Goal: Navigation & Orientation: Find specific page/section

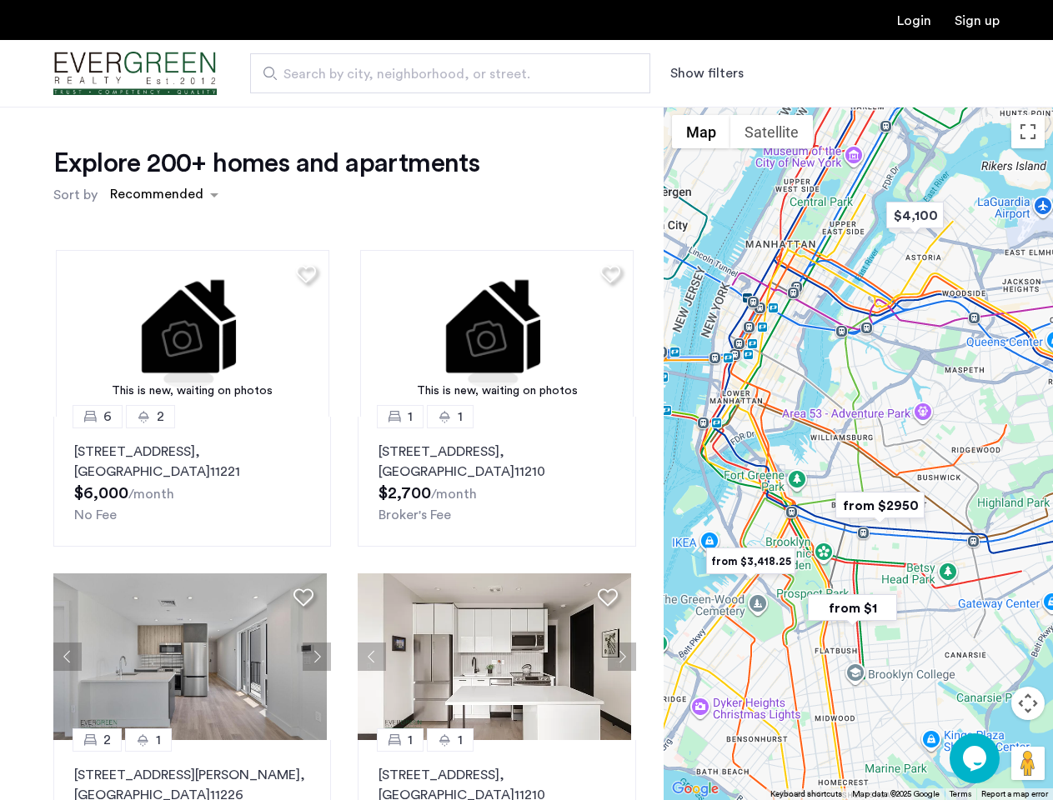
click at [705, 73] on button "Show filters" at bounding box center [706, 73] width 73 height 20
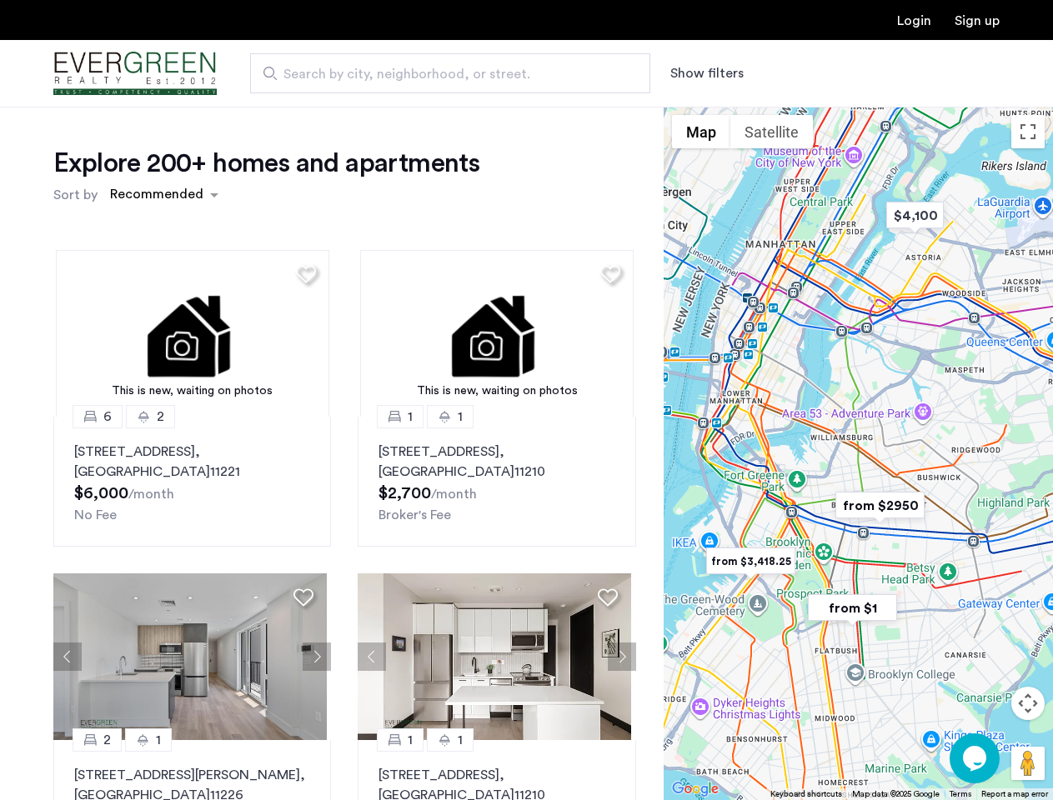
click at [163, 195] on div "Explore 200+ homes and apartments Sort by Recommended This is new, waiting on p…" at bounding box center [526, 508] width 1053 height 802
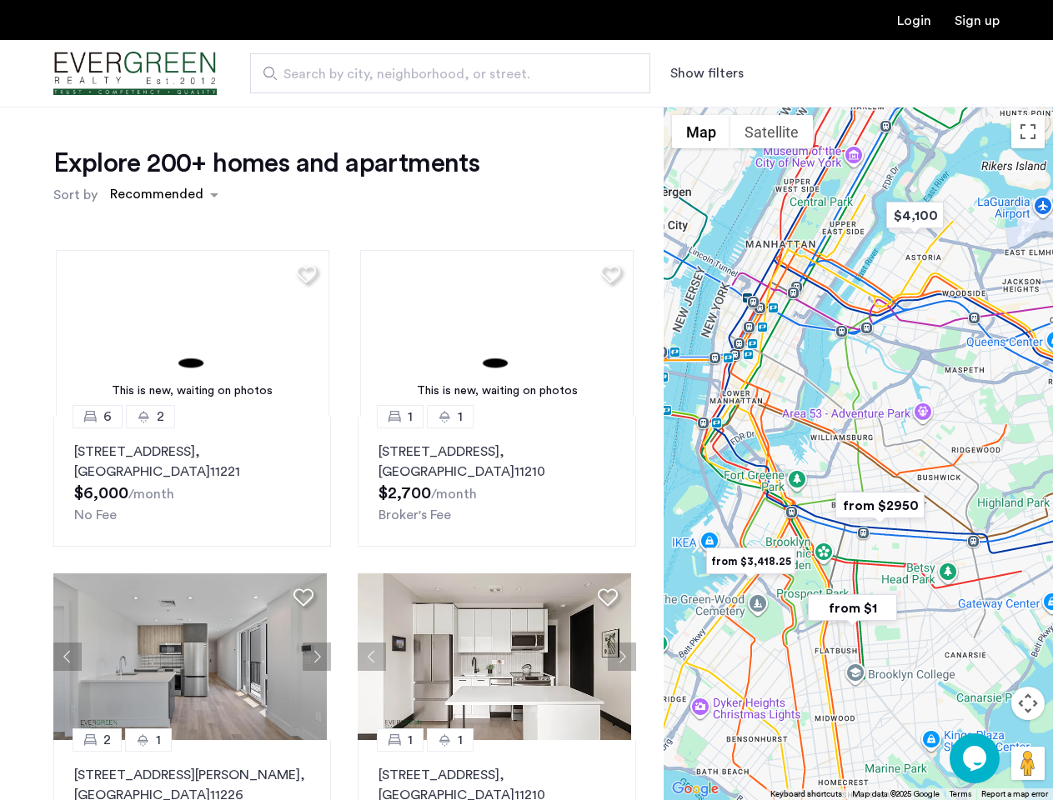
click at [303, 180] on h1 "Explore 200+ homes and apartments" at bounding box center [266, 163] width 426 height 33
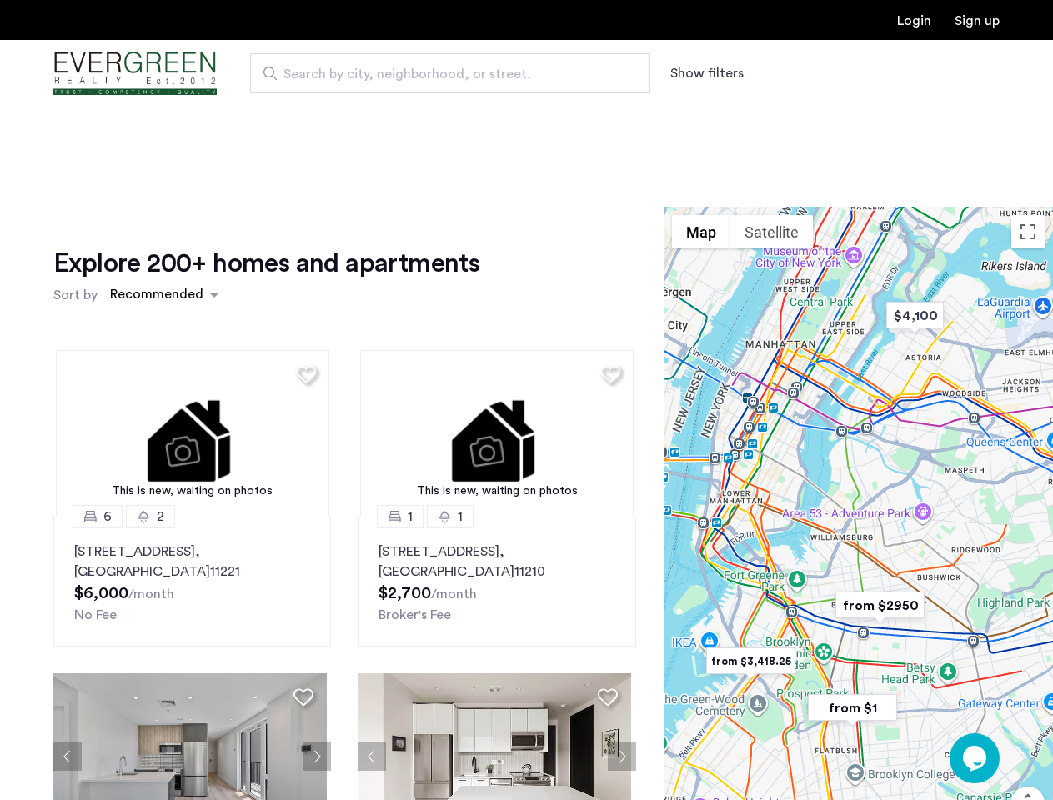
click at [190, 333] on div "Explore 200+ homes and apartments Sort by Recommended This is new, waiting on p…" at bounding box center [344, 574] width 583 height 655
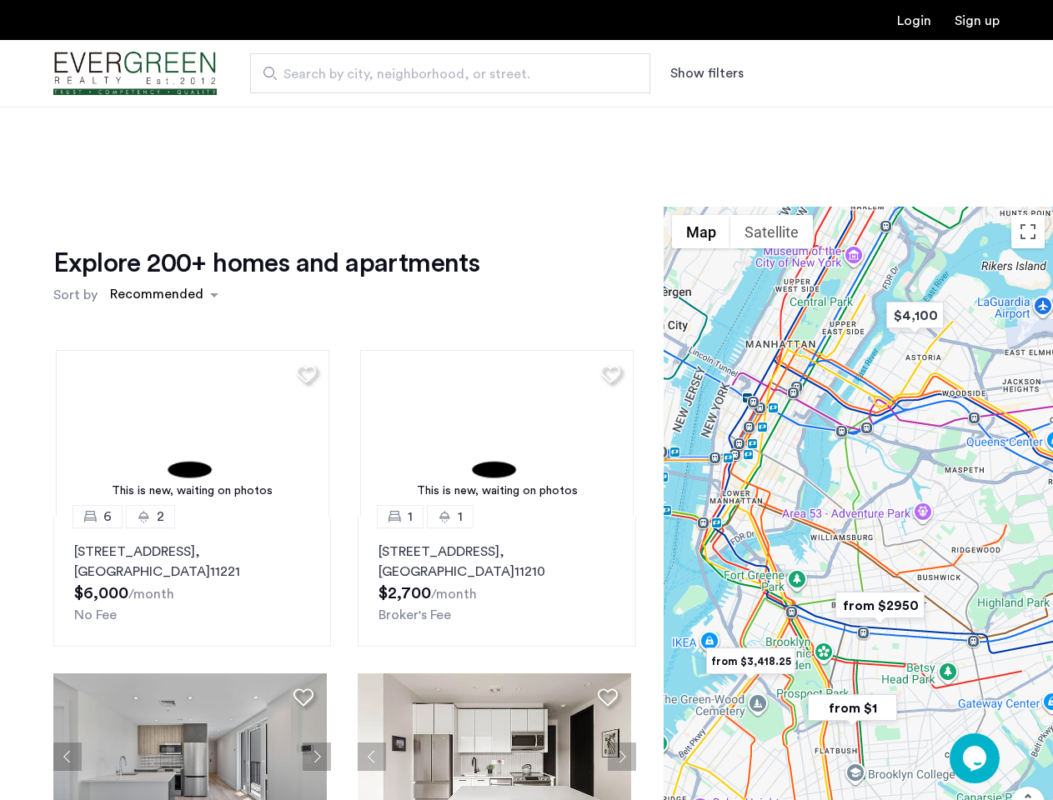
click at [190, 482] on img at bounding box center [192, 433] width 273 height 167
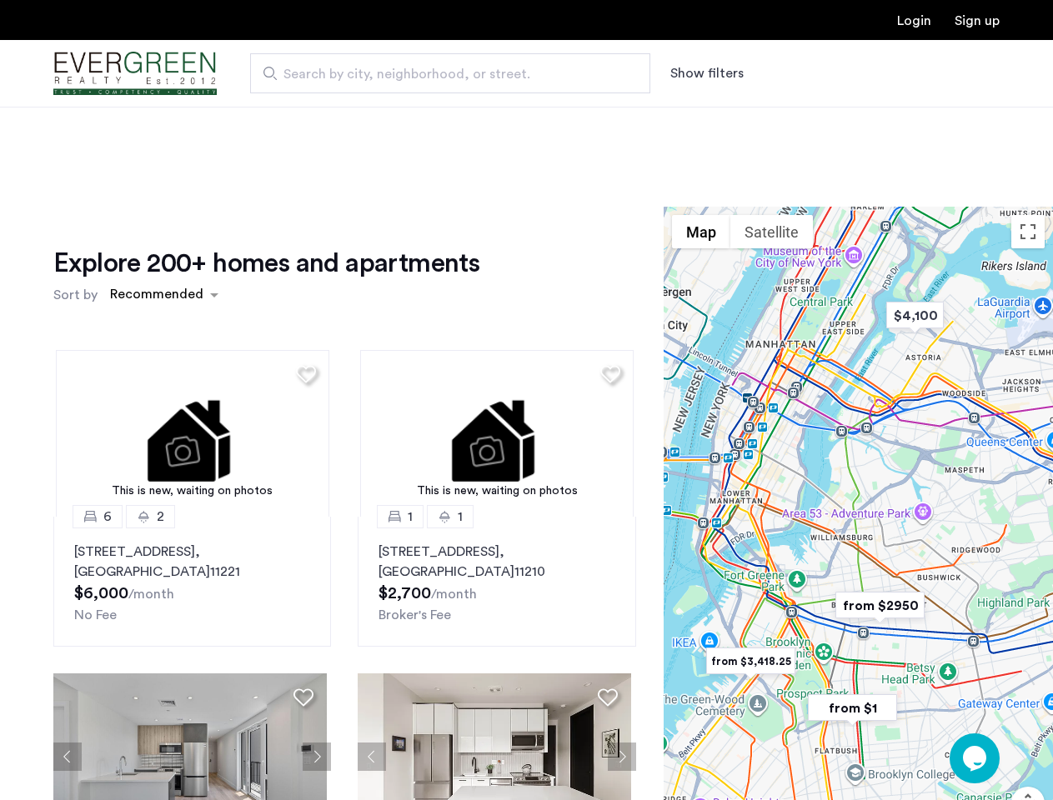
click at [604, 273] on div "Explore 200+ homes and apartments Sort by Recommended" at bounding box center [344, 278] width 583 height 63
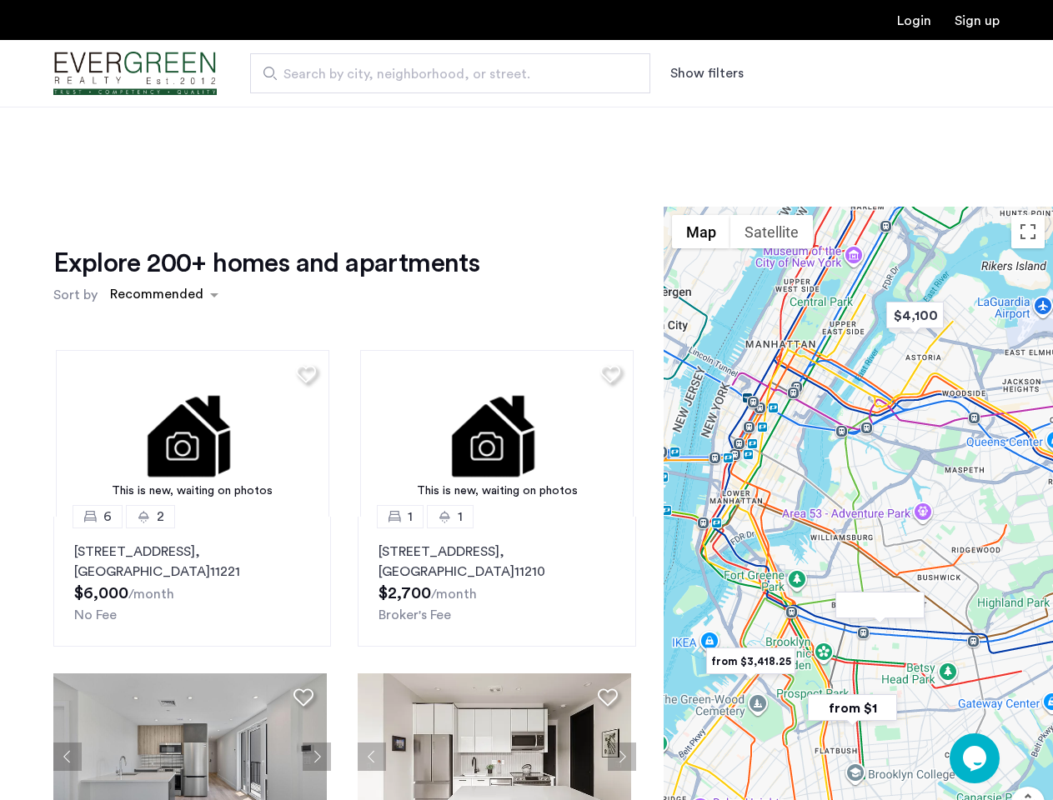
click at [490, 333] on div "Explore 200+ homes and apartments Sort by Recommended This is new, waiting on p…" at bounding box center [344, 574] width 583 height 655
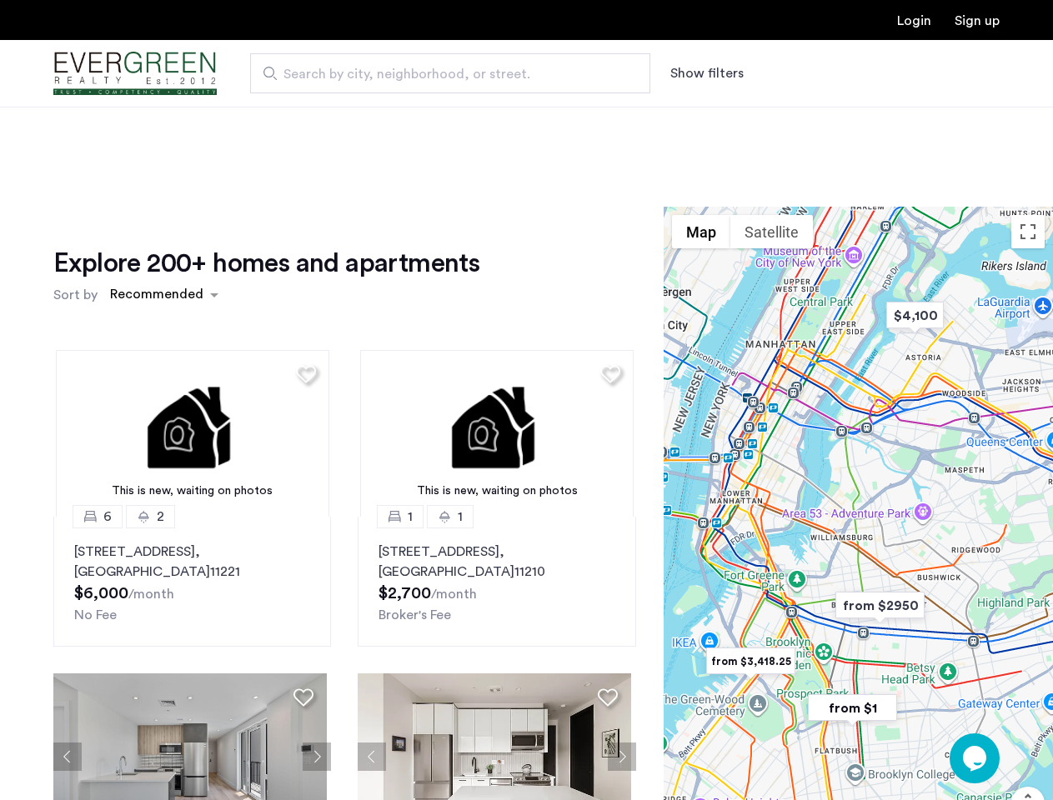
click at [490, 482] on img at bounding box center [496, 433] width 273 height 167
click at [68, 657] on div "This is new, waiting on photos 6 2 [STREET_ADDRESS] $6,000 /month No Fee This i…" at bounding box center [344, 619] width 609 height 565
click at [303, 597] on div "[STREET_ADDRESS] $6,000 /month No Fee" at bounding box center [192, 583] width 236 height 83
